Goal: Find specific page/section: Find specific page/section

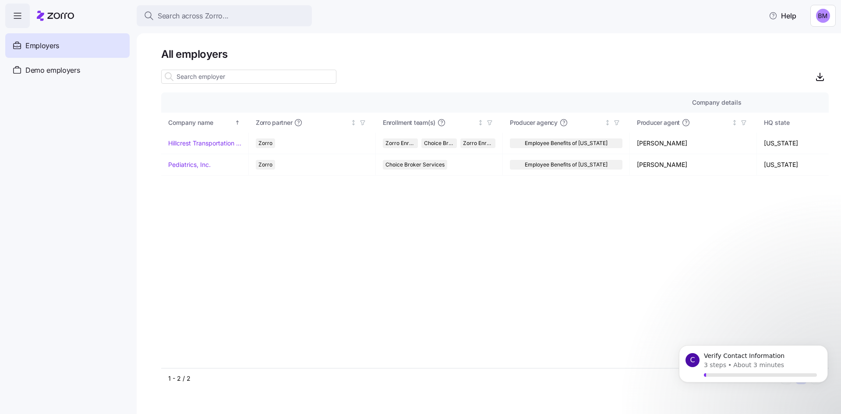
click at [580, 8] on div "Search across Zorro... Help" at bounding box center [420, 16] width 830 height 25
click at [686, 266] on div "Company details Benefit status Company name Zorro partner Enrollment team(s) Pr…" at bounding box center [494, 229] width 667 height 275
click at [421, 28] on main "All employers Company details Benefit status Company name Zorro partner Enrollm…" at bounding box center [420, 204] width 841 height 409
